Goal: Task Accomplishment & Management: Manage account settings

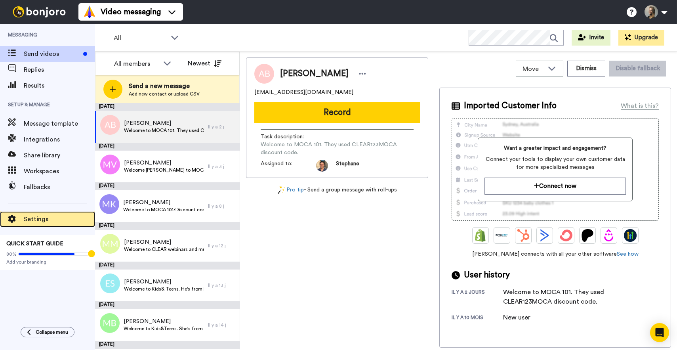
click at [39, 215] on span "Settings" at bounding box center [59, 219] width 71 height 10
click at [43, 222] on span "Settings" at bounding box center [59, 219] width 71 height 10
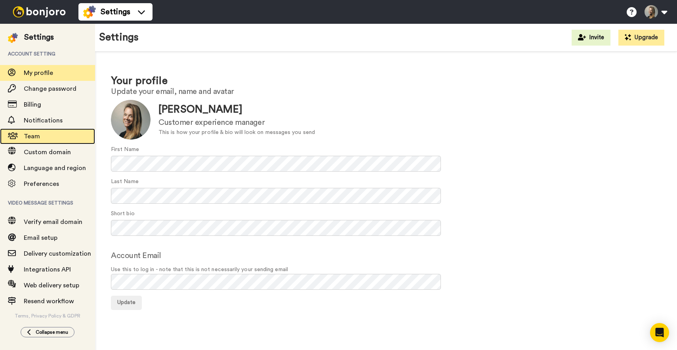
click at [33, 135] on span "Team" at bounding box center [32, 136] width 16 height 6
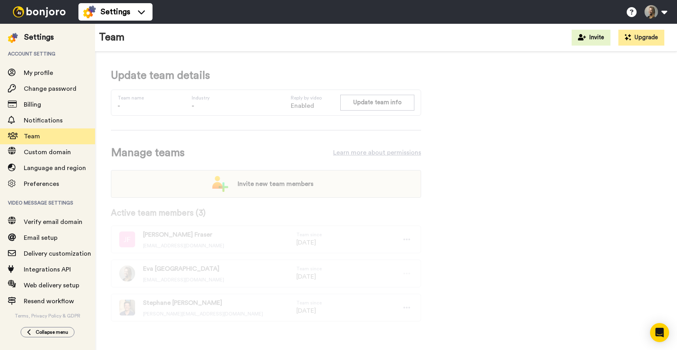
click at [175, 306] on span "Stephane Reinhardt" at bounding box center [203, 303] width 120 height 10
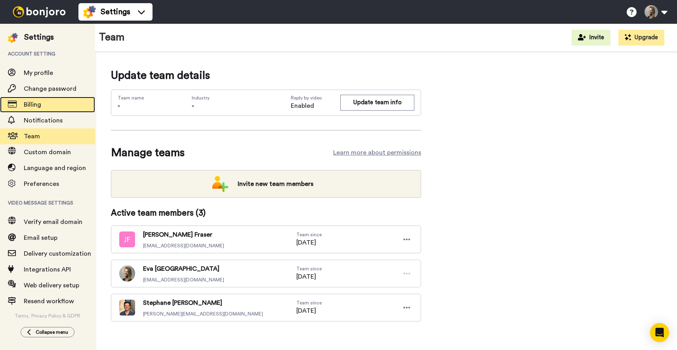
click at [38, 103] on span "Billing" at bounding box center [32, 104] width 17 height 6
